Goal: Task Accomplishment & Management: Use online tool/utility

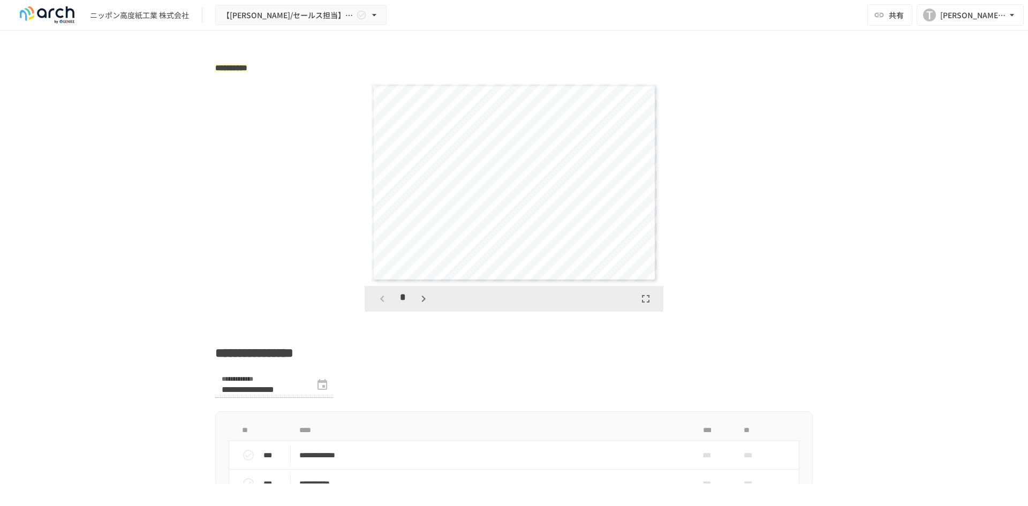
scroll to position [1713, 0]
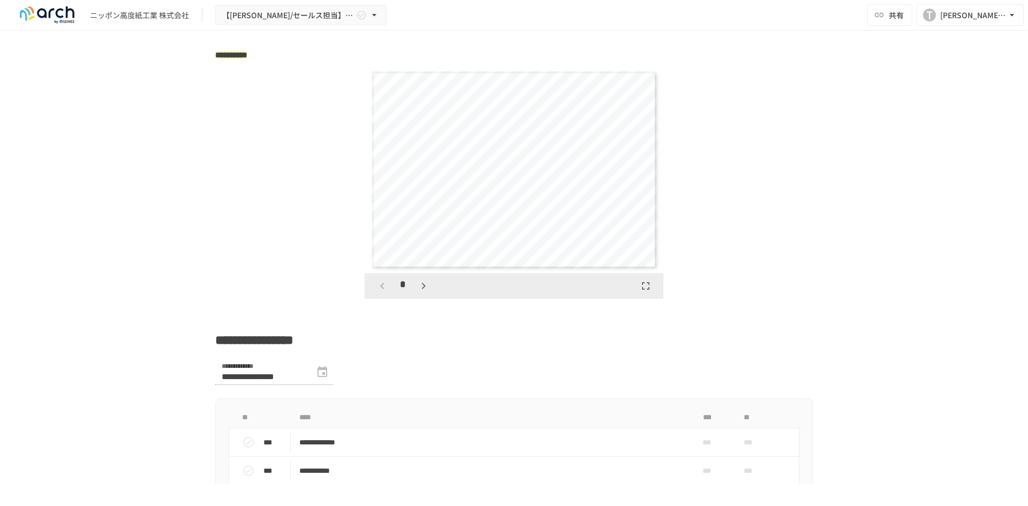
click at [417, 292] on icon "button" at bounding box center [423, 285] width 13 height 13
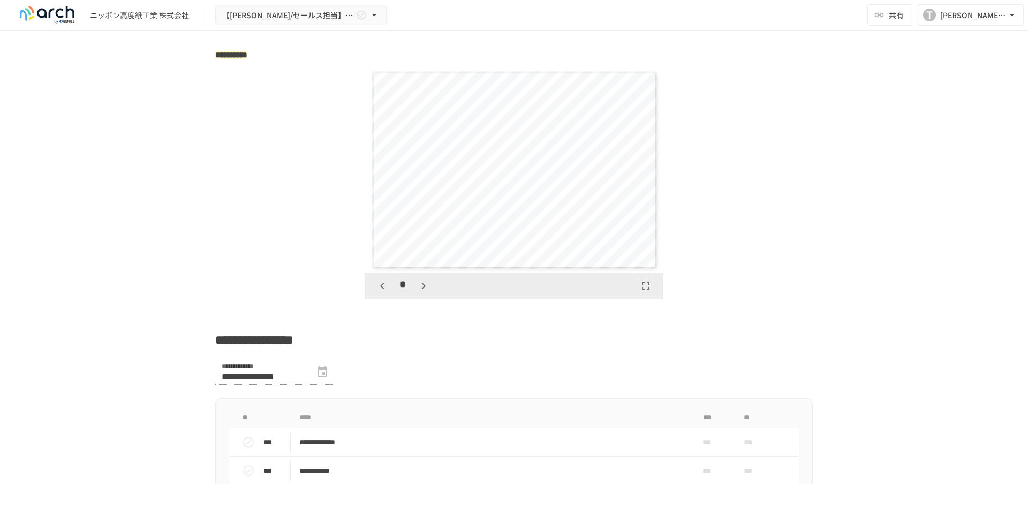
click at [417, 292] on icon "button" at bounding box center [423, 285] width 13 height 13
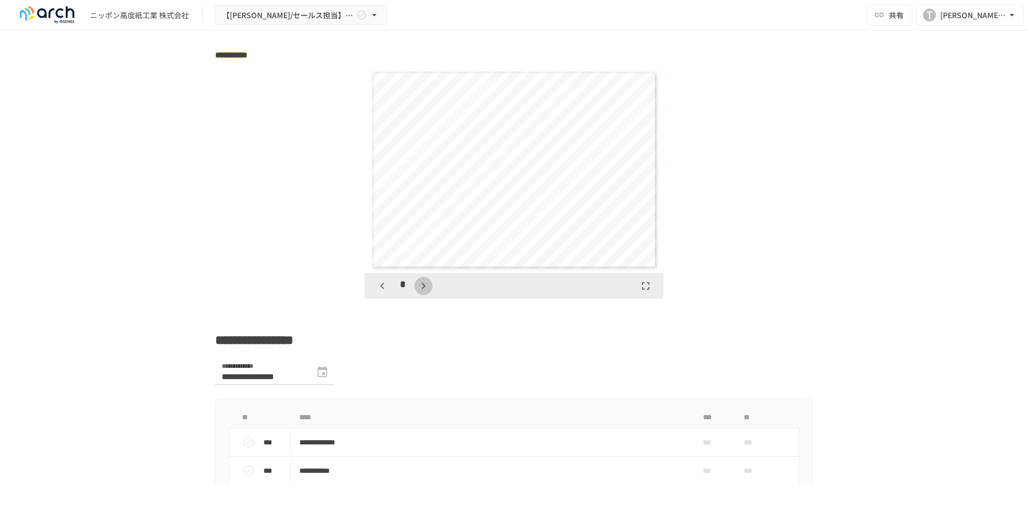
click at [417, 292] on icon "button" at bounding box center [423, 285] width 13 height 13
click at [420, 295] on button "button" at bounding box center [429, 286] width 18 height 18
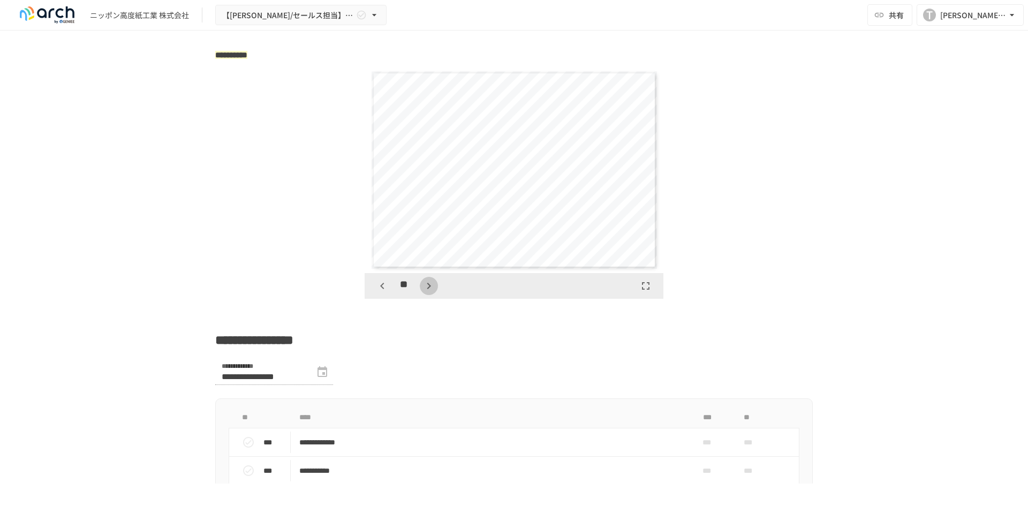
click at [420, 295] on button "button" at bounding box center [429, 286] width 18 height 18
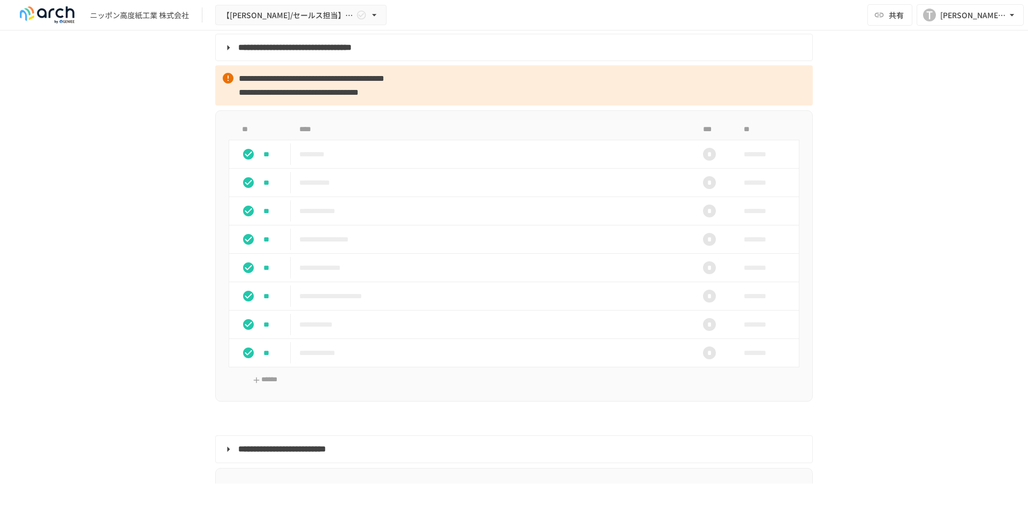
scroll to position [910, 0]
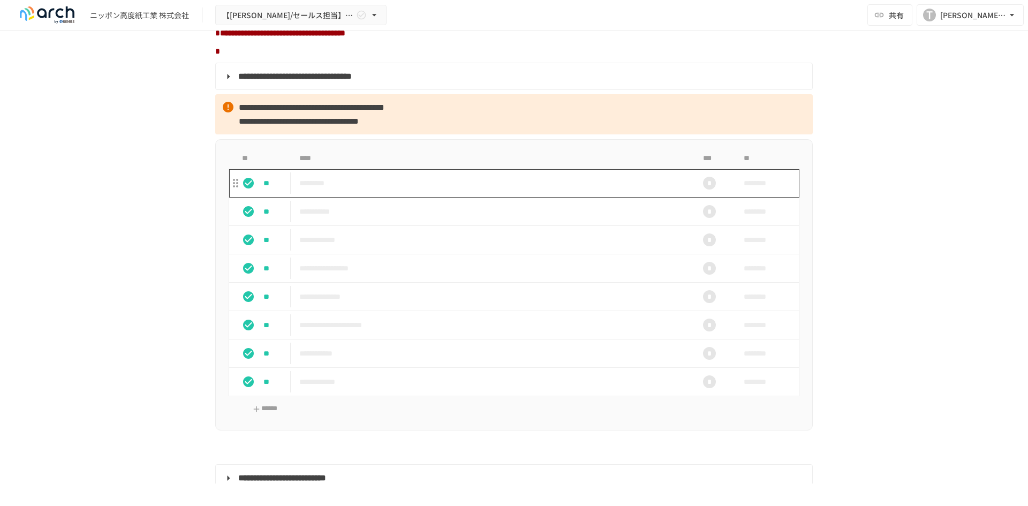
click at [341, 190] on p "*********" at bounding box center [491, 183] width 384 height 13
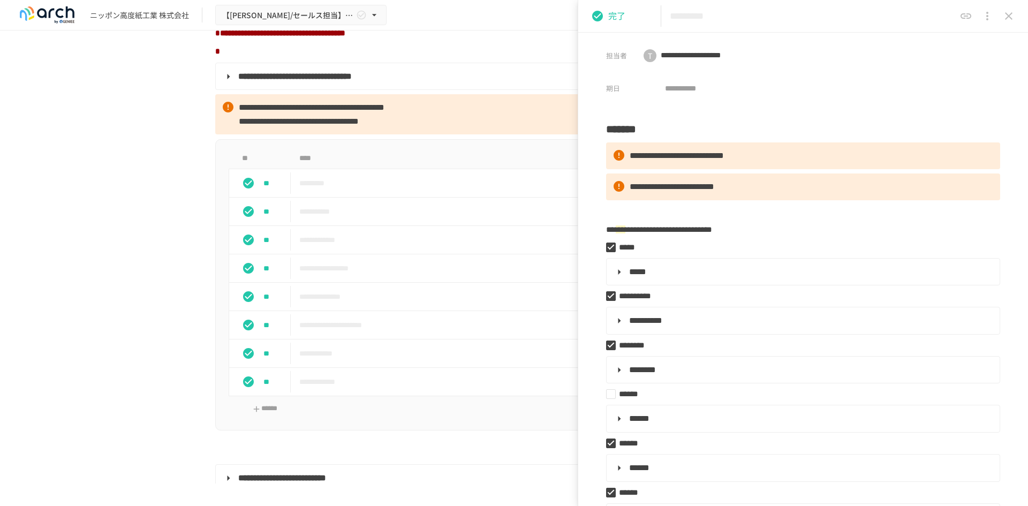
click at [1008, 16] on icon "close drawer" at bounding box center [1008, 15] width 7 height 7
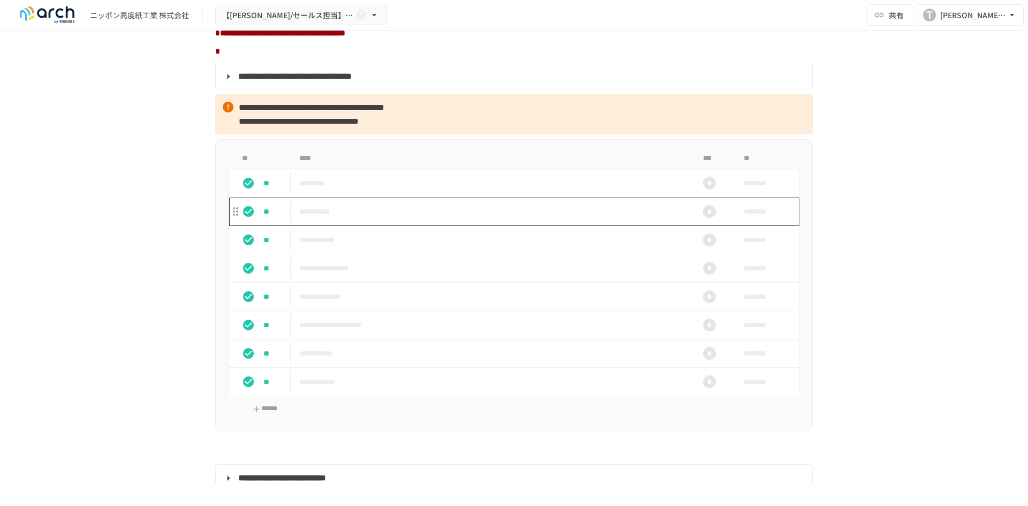
click at [330, 218] on p "**********" at bounding box center [491, 211] width 384 height 13
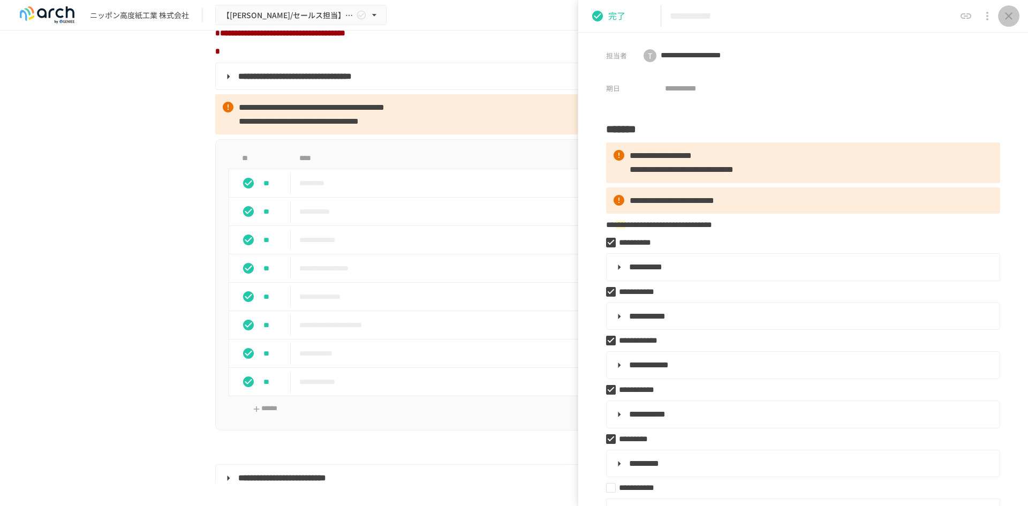
click at [1008, 16] on icon "close drawer" at bounding box center [1008, 15] width 7 height 7
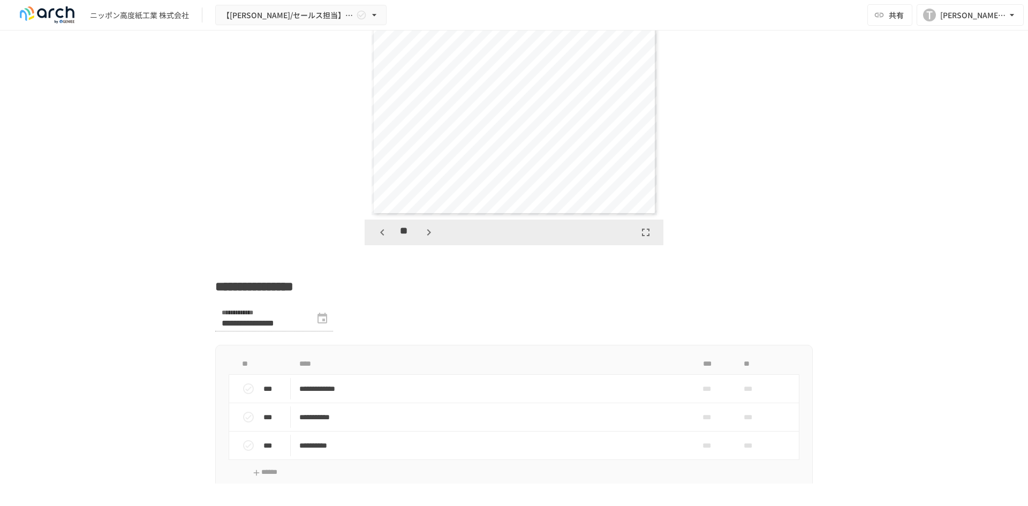
scroll to position [1713, 0]
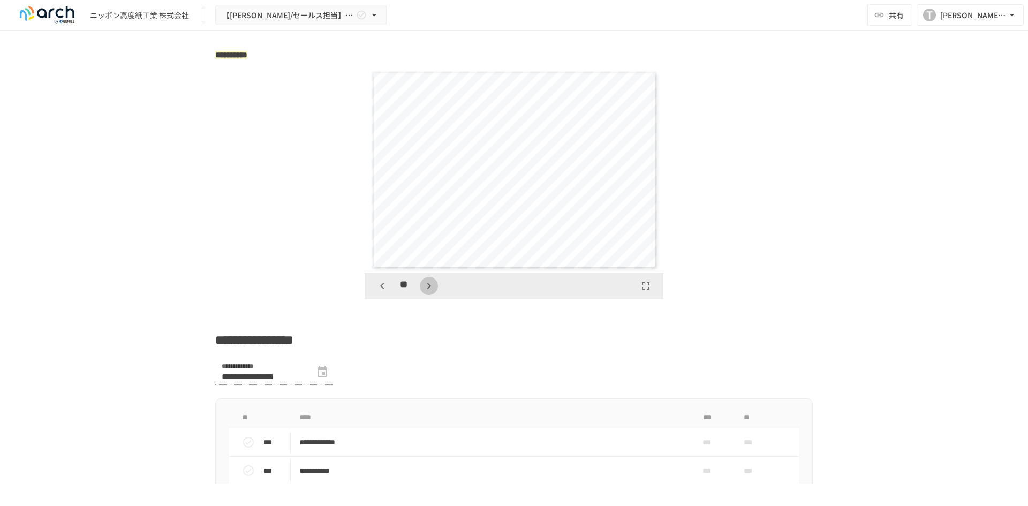
click at [422, 292] on icon "button" at bounding box center [428, 285] width 13 height 13
click at [425, 292] on icon "button" at bounding box center [428, 285] width 13 height 13
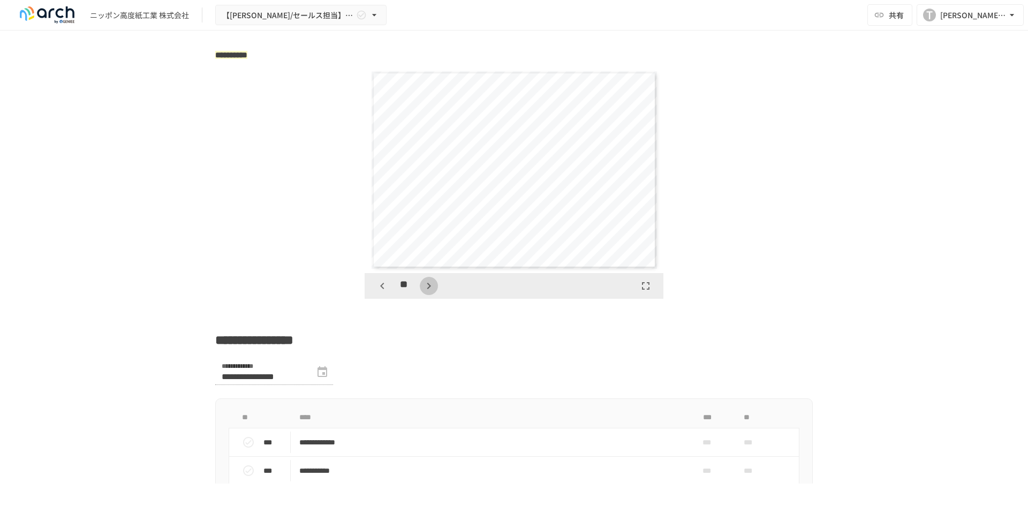
click at [425, 292] on icon "button" at bounding box center [428, 285] width 13 height 13
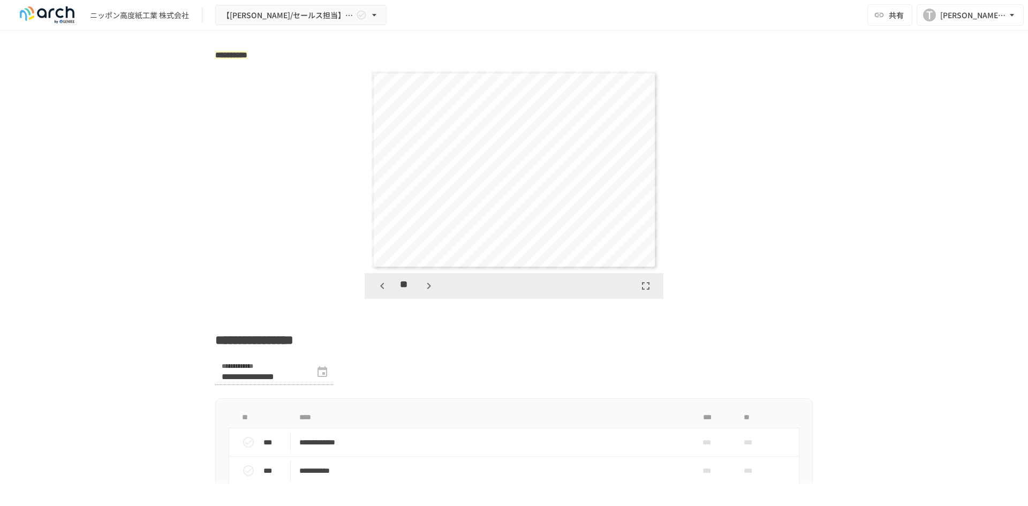
click at [425, 292] on icon "button" at bounding box center [428, 285] width 13 height 13
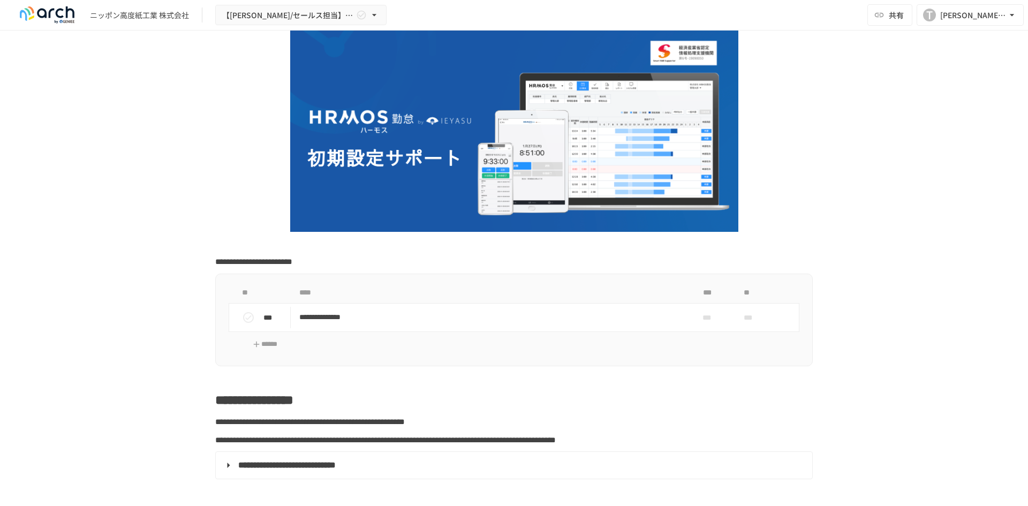
scroll to position [54, 0]
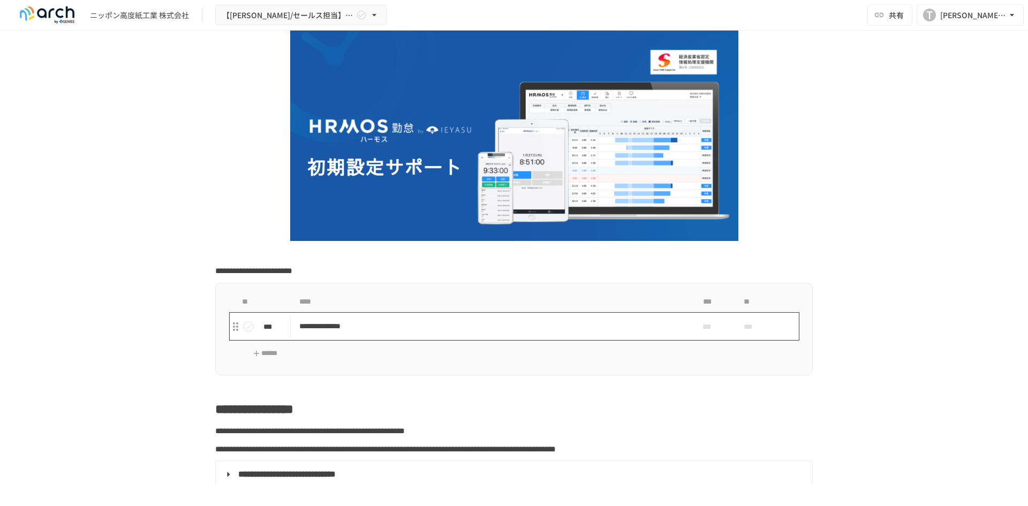
click at [315, 331] on p "**********" at bounding box center [491, 325] width 384 height 13
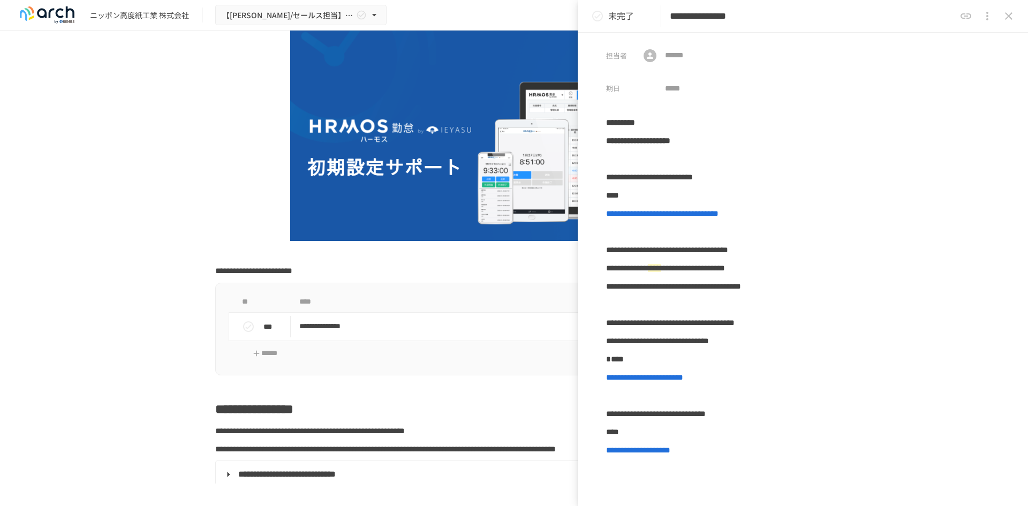
click at [224, 232] on div at bounding box center [513, 130] width 597 height 219
